Goal: Task Accomplishment & Management: Use online tool/utility

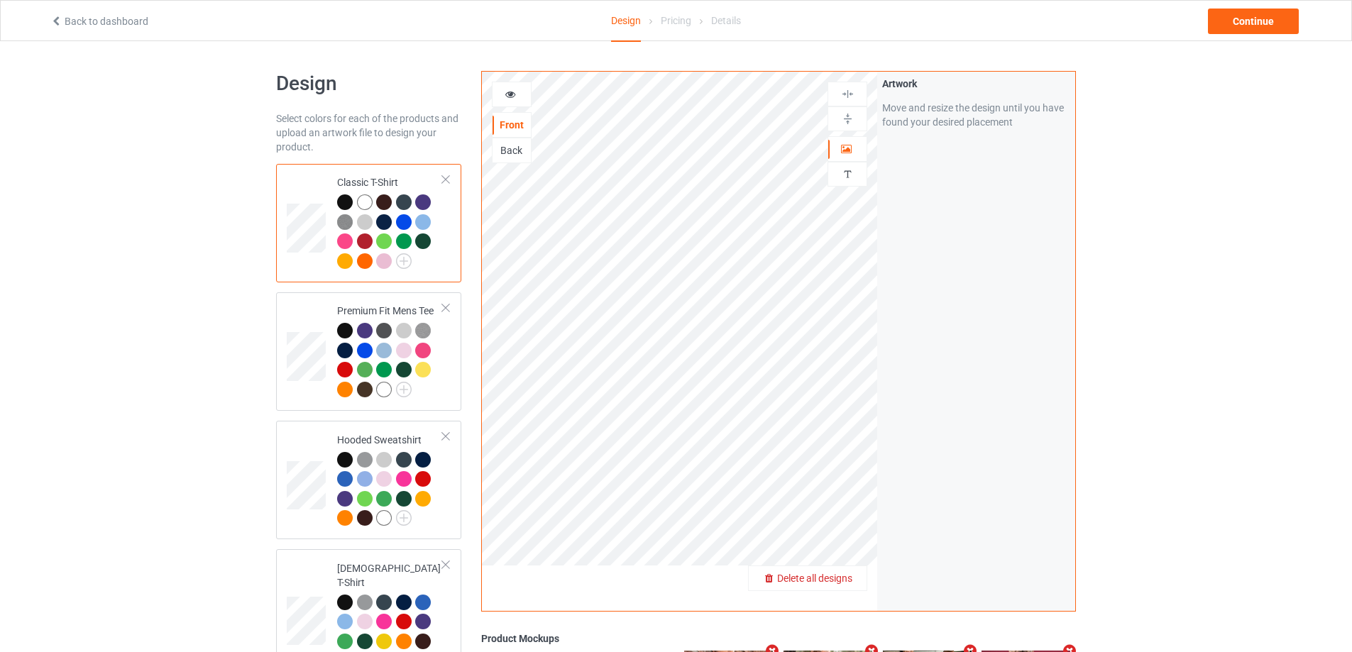
click at [837, 578] on span "Delete all designs" at bounding box center [814, 578] width 75 height 11
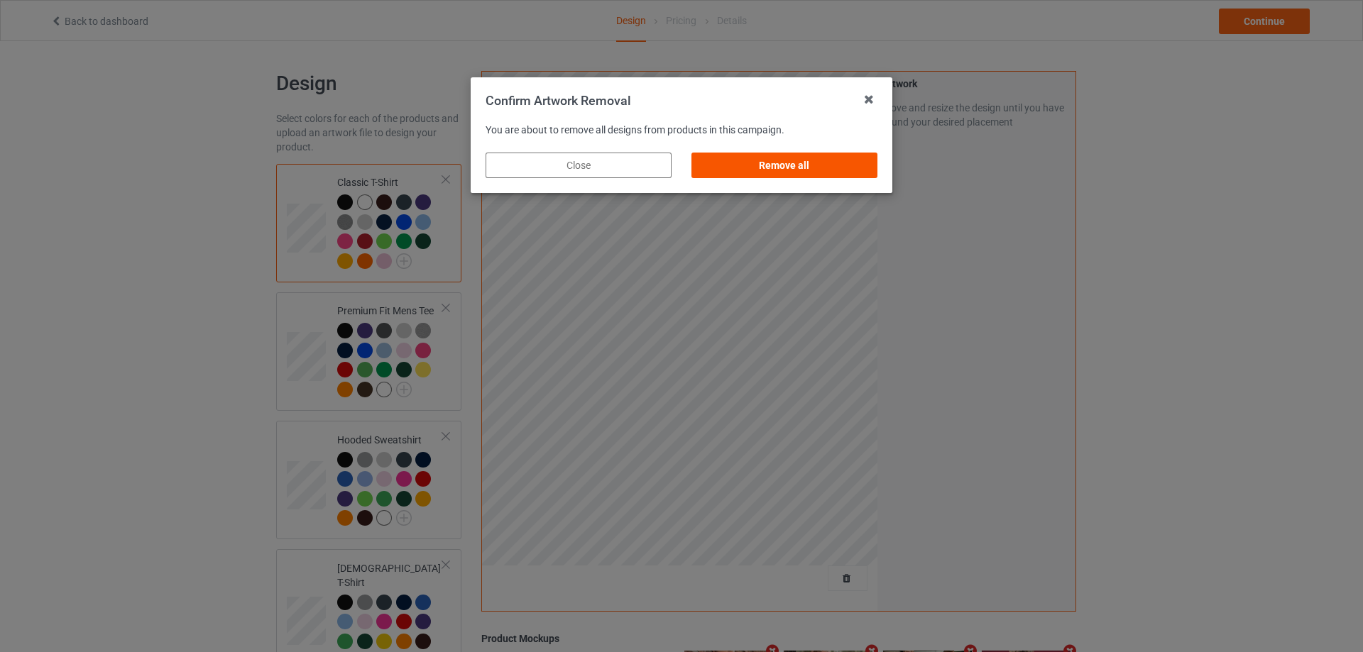
click at [871, 173] on div "Remove all" at bounding box center [784, 166] width 186 height 26
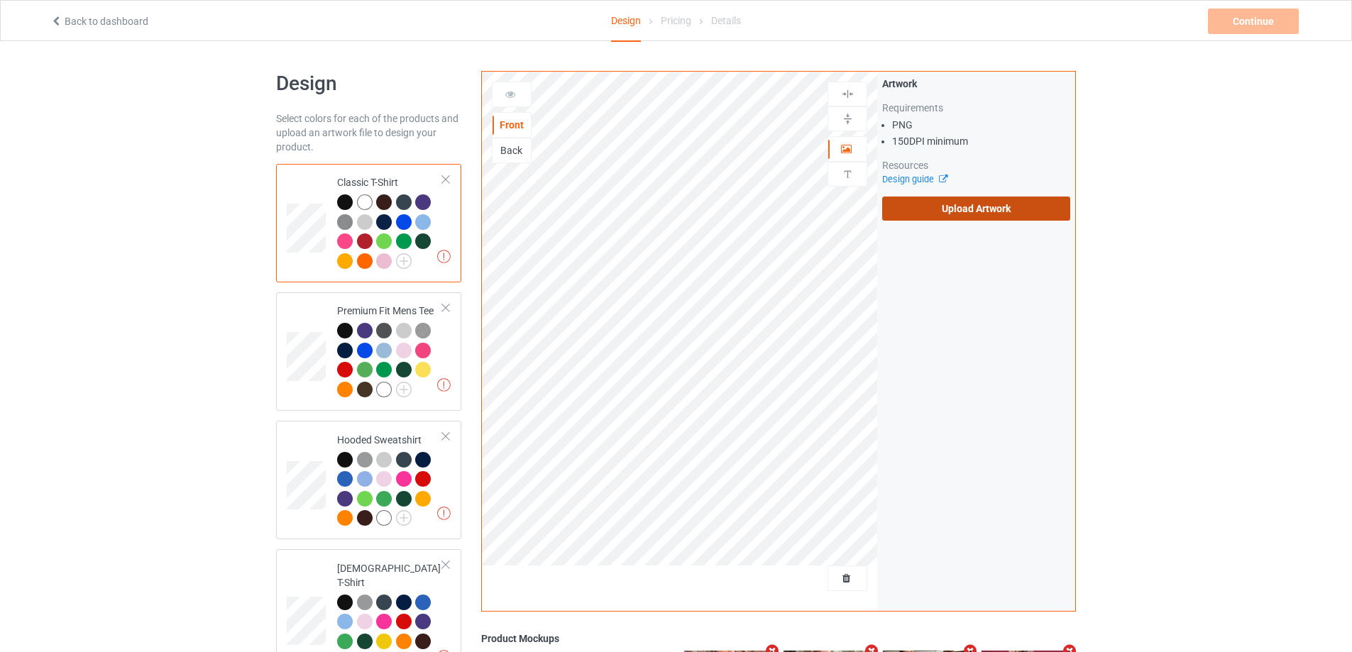
click at [939, 207] on label "Upload Artwork" at bounding box center [976, 209] width 188 height 24
click at [0, 0] on input "Upload Artwork" at bounding box center [0, 0] width 0 height 0
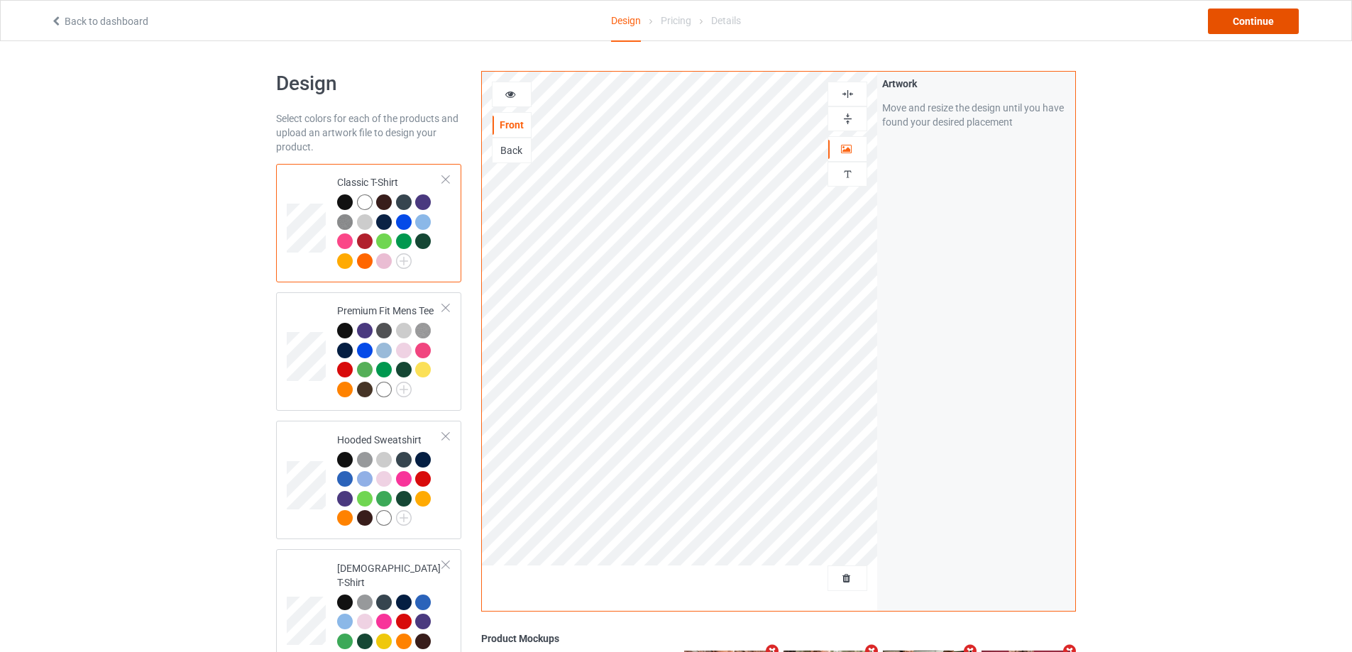
click at [1250, 33] on div "Continue" at bounding box center [1253, 22] width 91 height 26
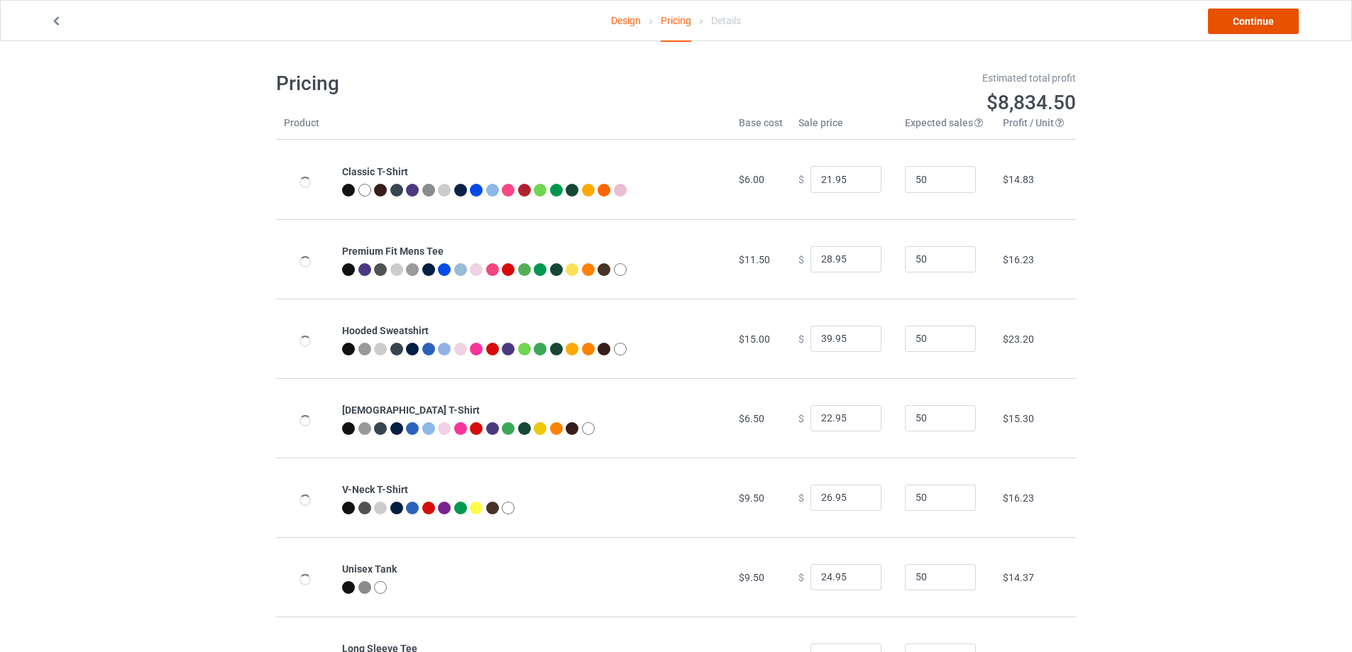
click at [1250, 31] on link "Continue" at bounding box center [1253, 22] width 91 height 26
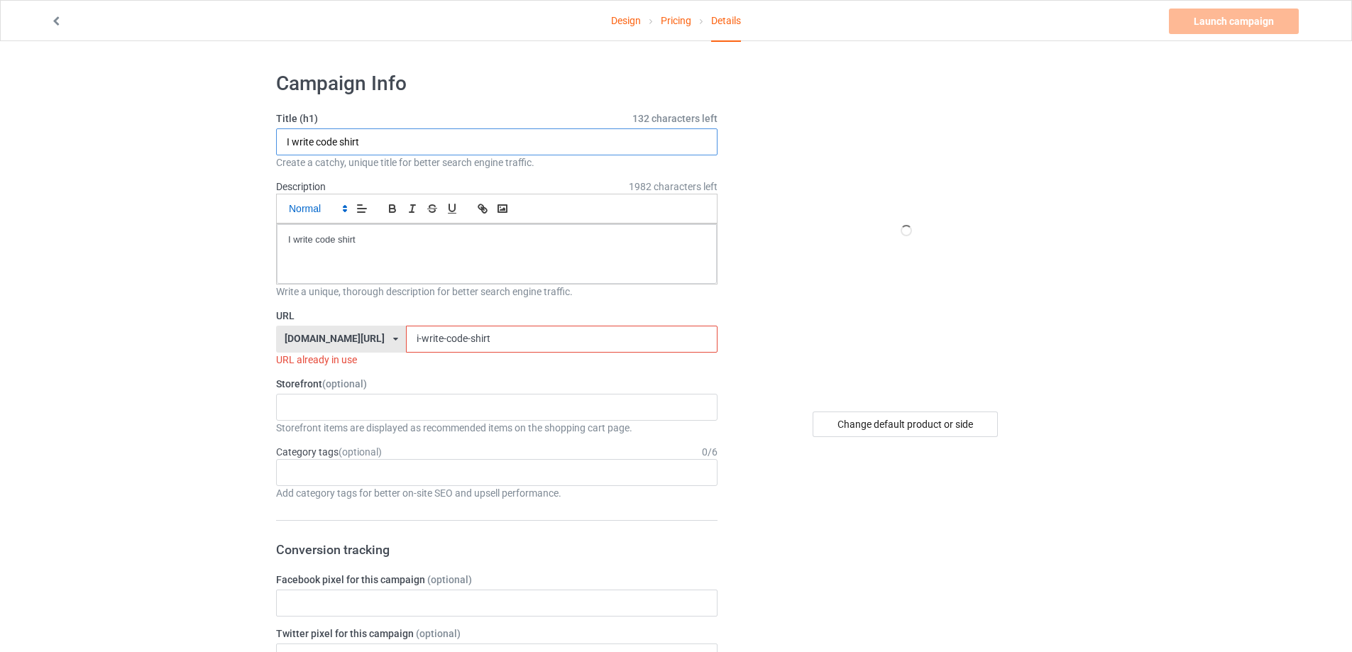
drag, startPoint x: 412, startPoint y: 146, endPoint x: 307, endPoint y: 208, distance: 121.8
paste input "[PERSON_NAME] [PERSON_NAME]"
type input "[PERSON_NAME] [PERSON_NAME] shirt"
drag, startPoint x: 400, startPoint y: 258, endPoint x: 158, endPoint y: 254, distance: 242.0
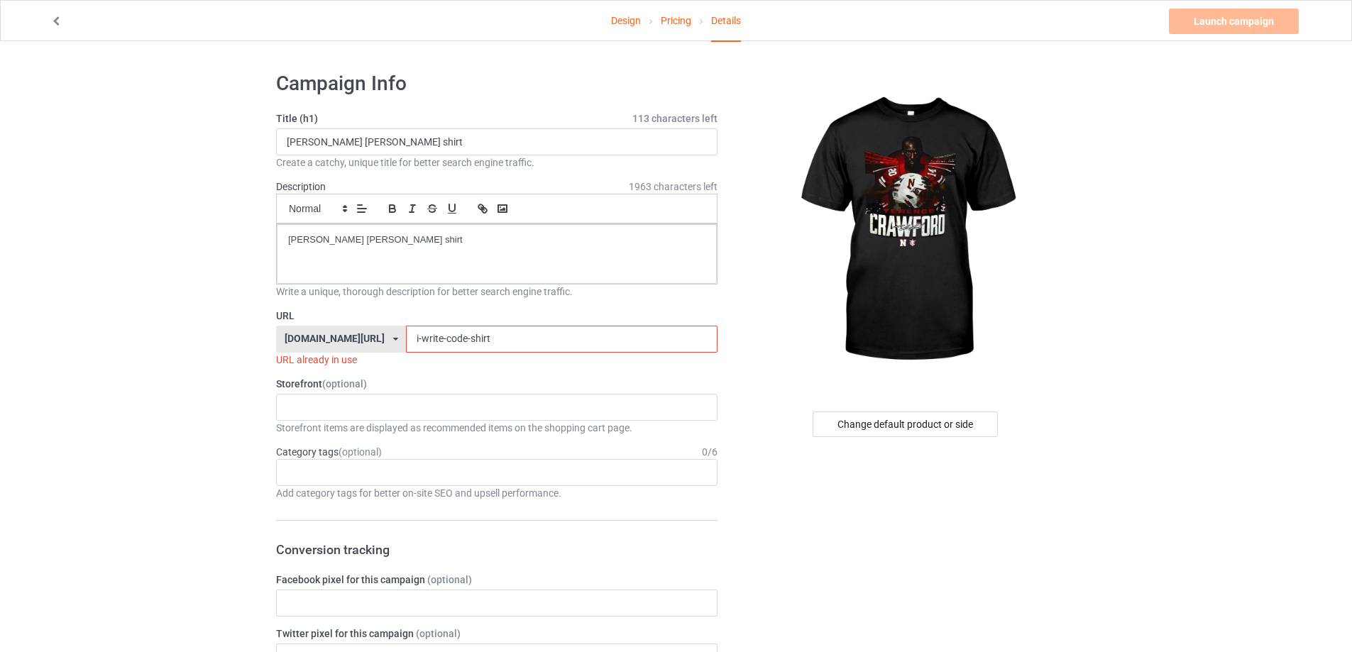
drag, startPoint x: 248, startPoint y: 332, endPoint x: 224, endPoint y: 333, distance: 24.1
paste input "[PERSON_NAME]"
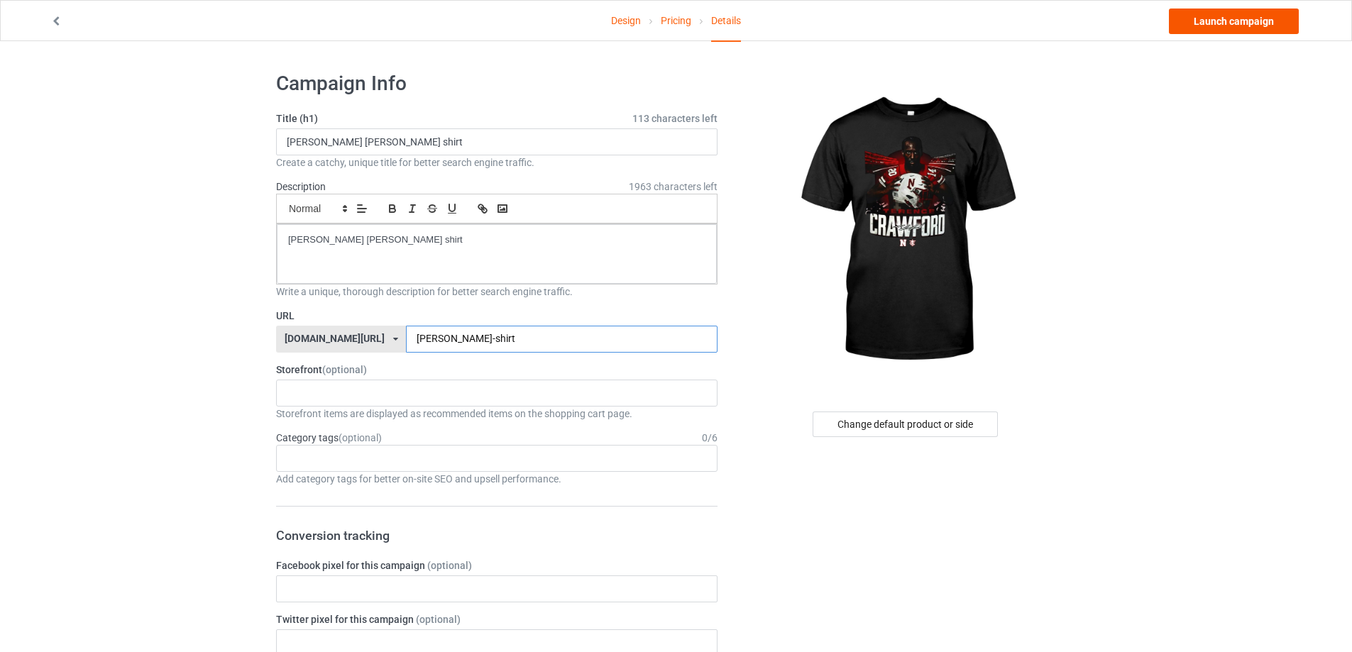
type input "[PERSON_NAME]-shirt"
click at [1236, 17] on link "Launch campaign" at bounding box center [1234, 22] width 130 height 26
